Goal: Task Accomplishment & Management: Complete application form

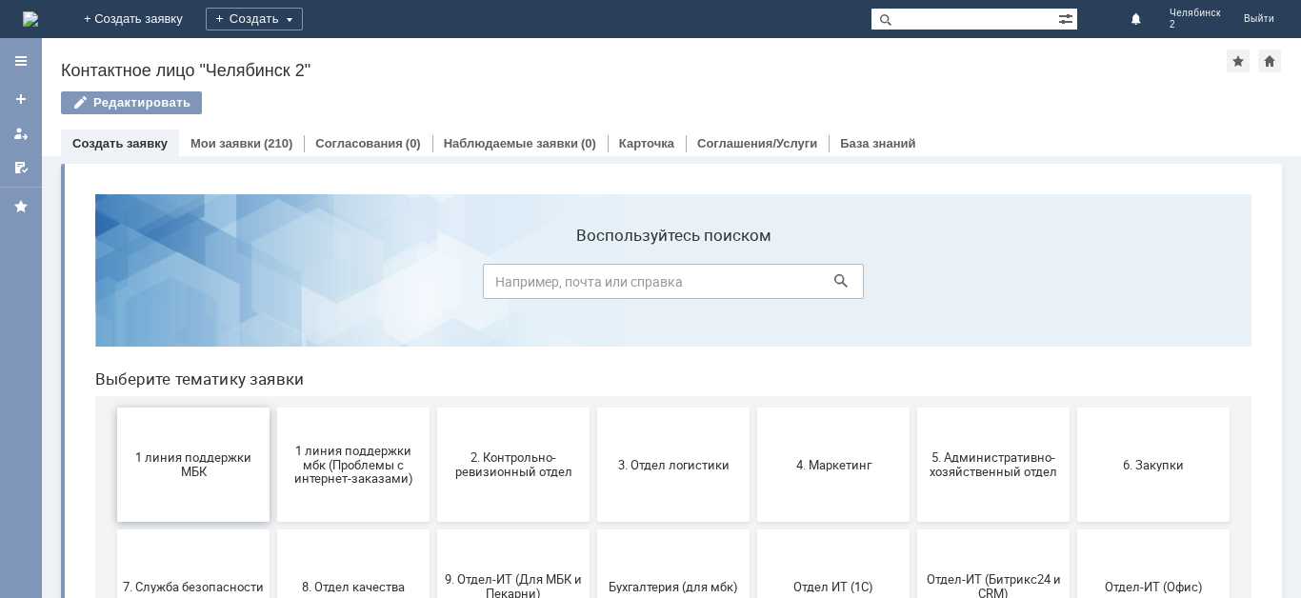
click at [196, 494] on button "1 линия поддержки МБК" at bounding box center [193, 465] width 152 height 114
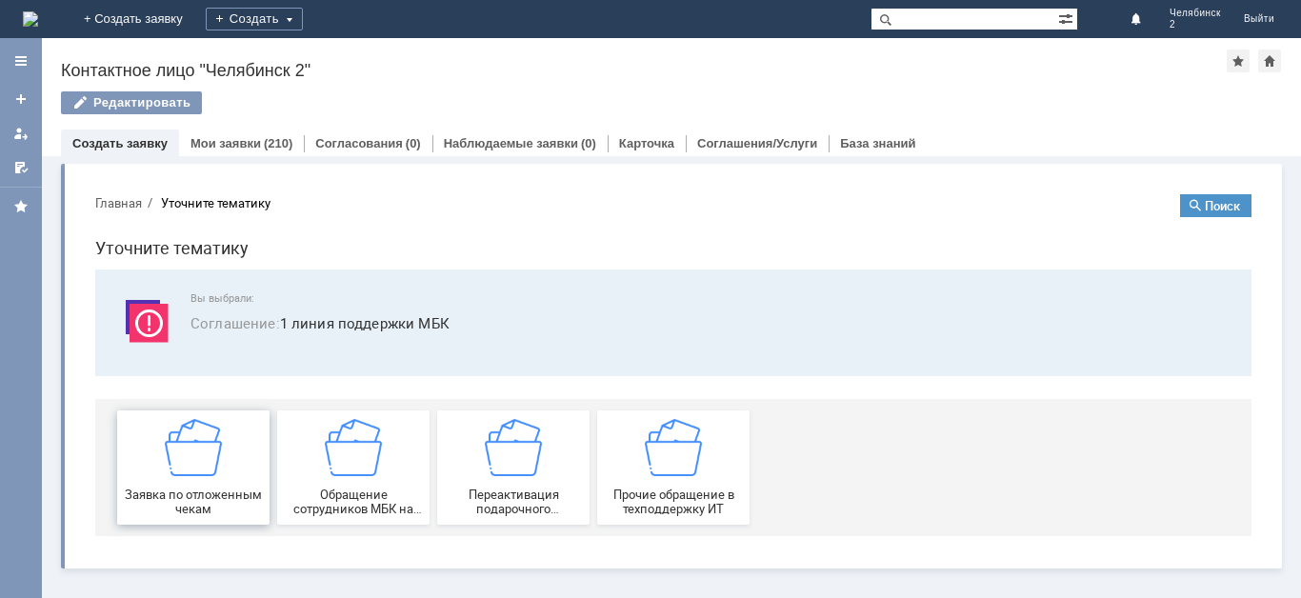
click at [207, 500] on span "Заявка по отложенным чекам" at bounding box center [193, 502] width 141 height 29
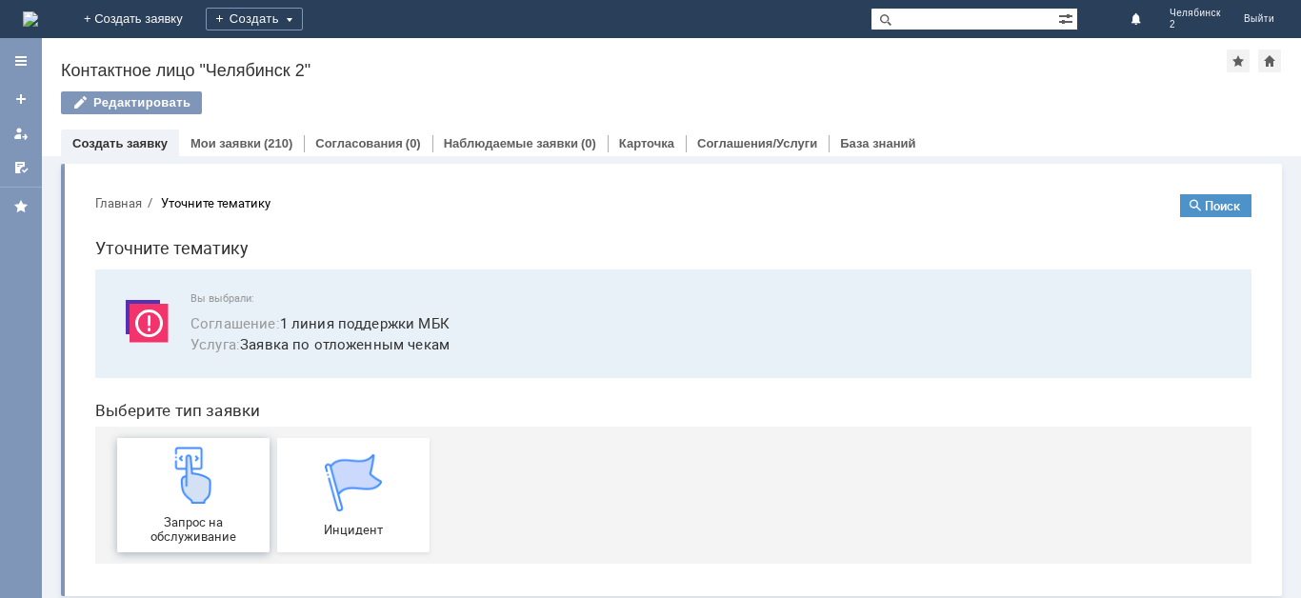
click at [212, 525] on span "Запрос на обслуживание" at bounding box center [193, 529] width 141 height 29
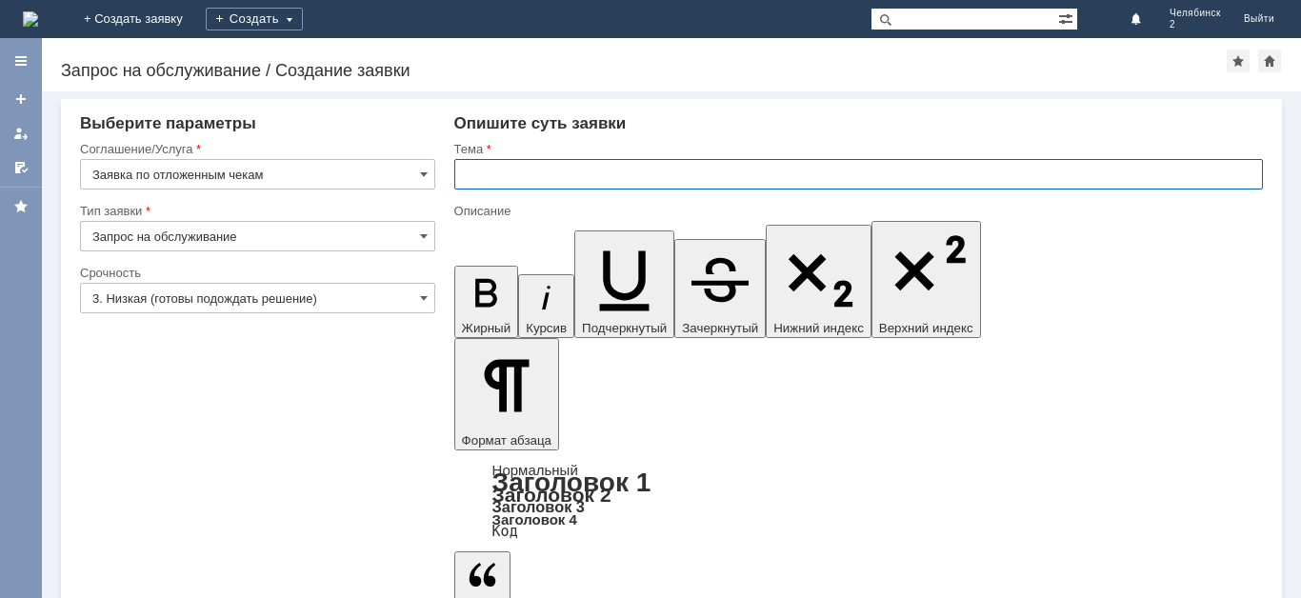
click at [495, 175] on input "text" at bounding box center [858, 174] width 809 height 30
type input "Отложенные чеки"
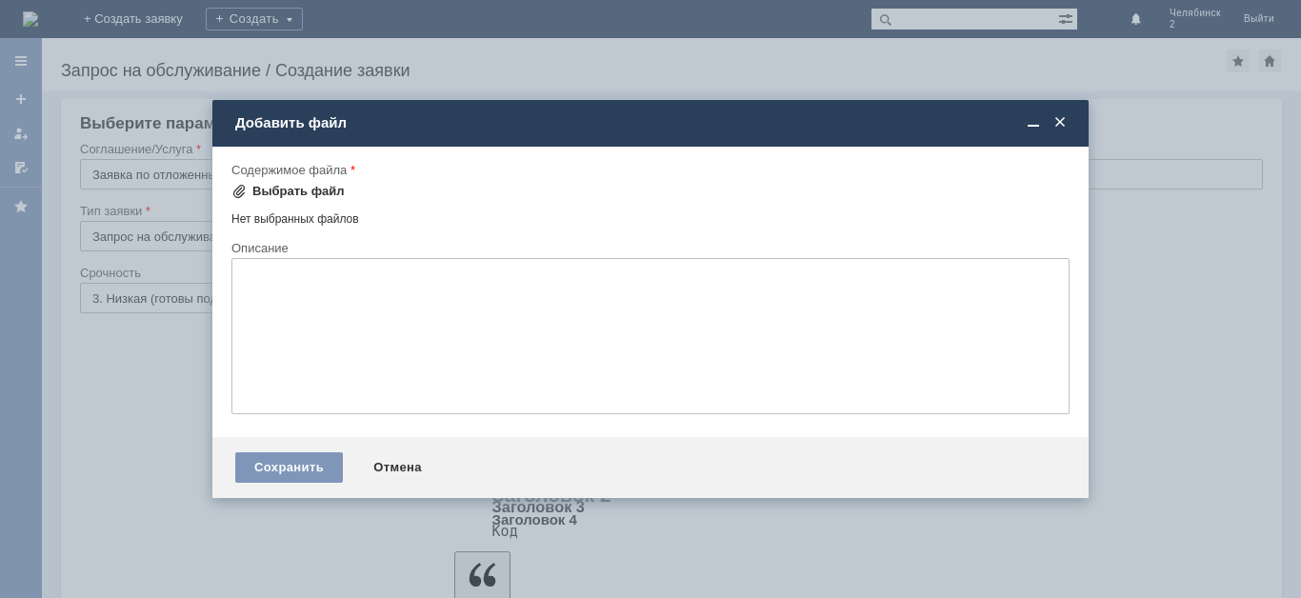
click at [336, 188] on div "Выбрать файл" at bounding box center [298, 191] width 92 height 15
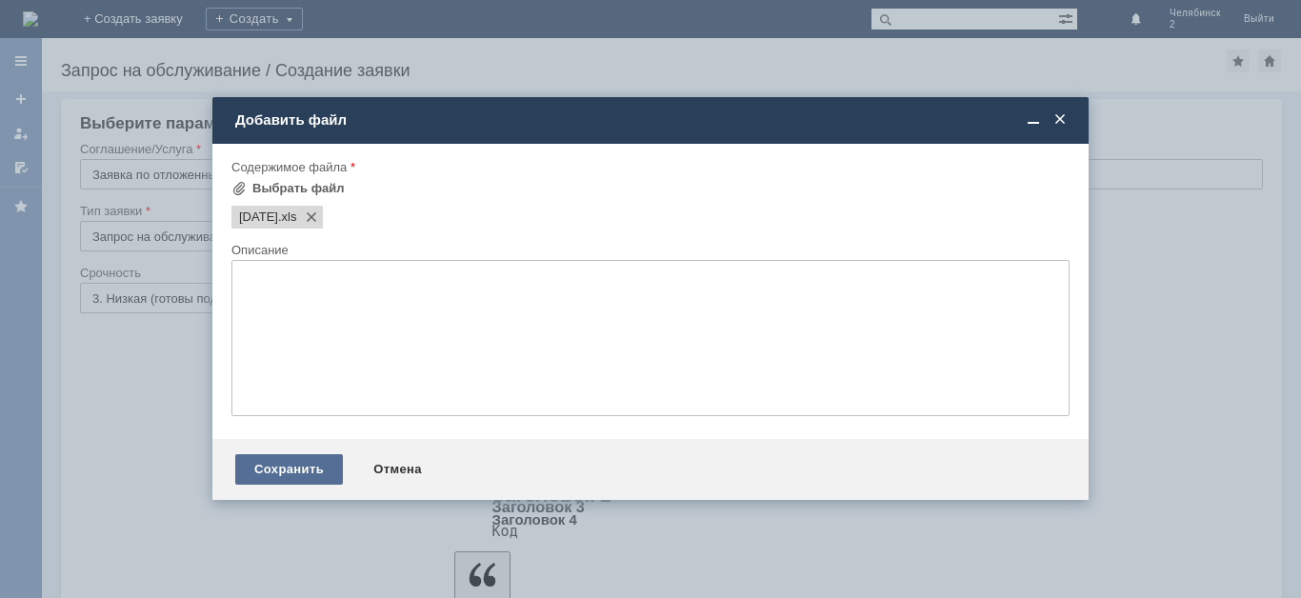
click at [301, 467] on div "Сохранить" at bounding box center [289, 469] width 108 height 30
